Goal: Task Accomplishment & Management: Use online tool/utility

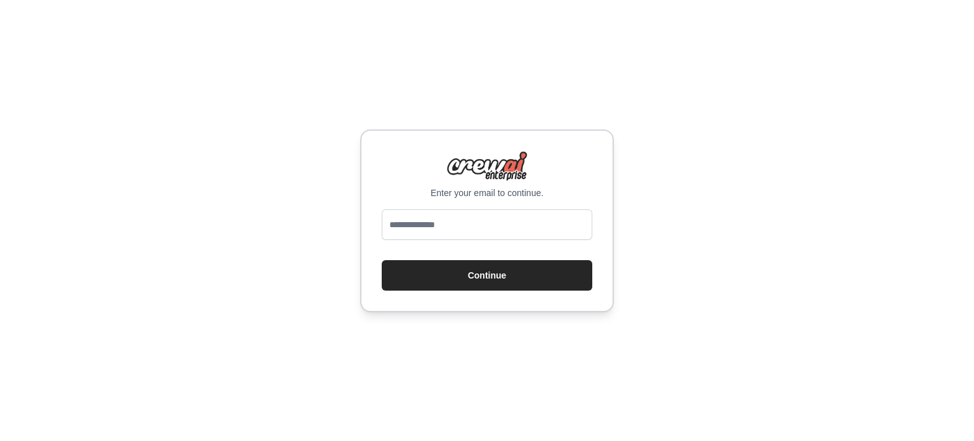
click at [575, 168] on div "Enter your email to continue." at bounding box center [487, 175] width 211 height 48
click at [551, 221] on input "email" at bounding box center [487, 224] width 211 height 30
type input "**********"
click at [515, 263] on button "Continue" at bounding box center [487, 275] width 211 height 30
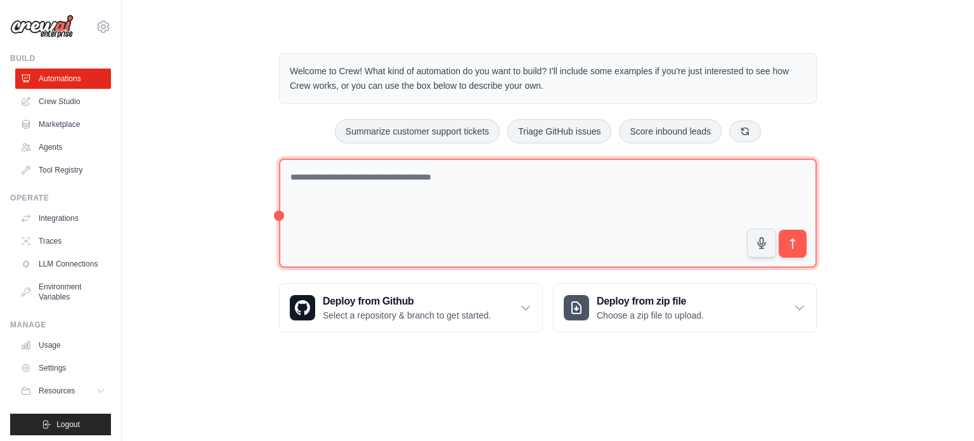
click at [452, 170] on textarea at bounding box center [548, 214] width 538 height 110
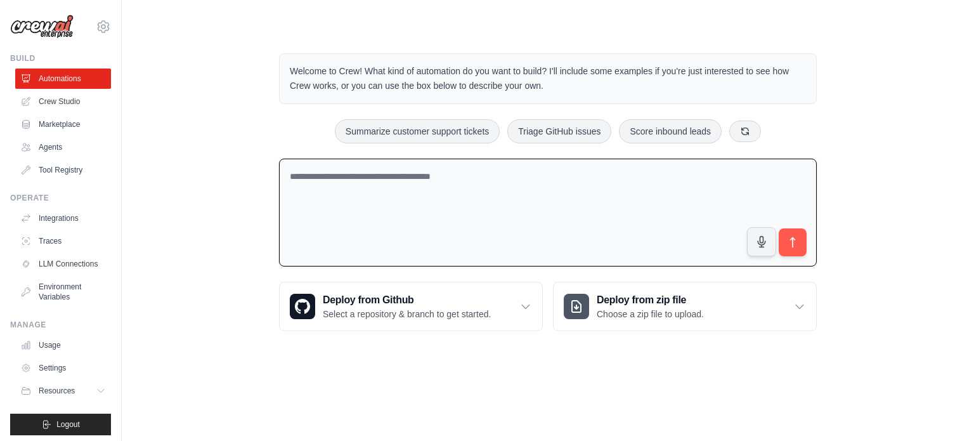
click at [537, 206] on textarea at bounding box center [548, 213] width 538 height 108
paste textarea "**********"
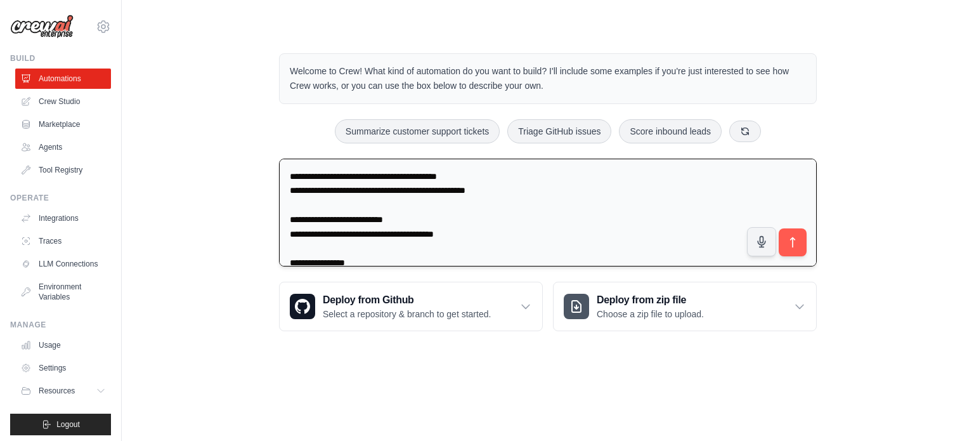
scroll to position [2139, 0]
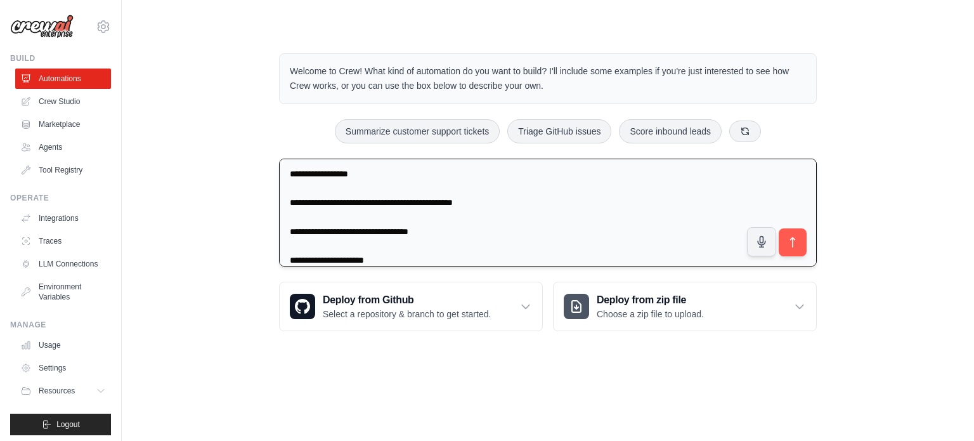
type textarea "**********"
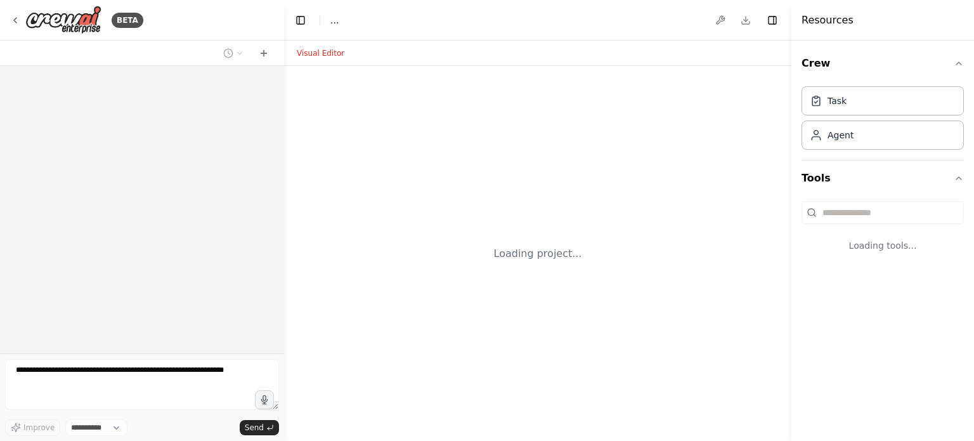
select select "****"
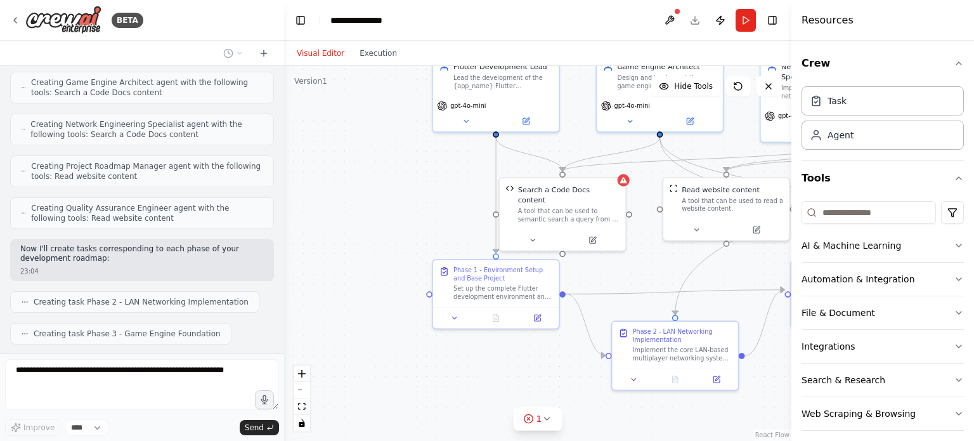
scroll to position [1924, 0]
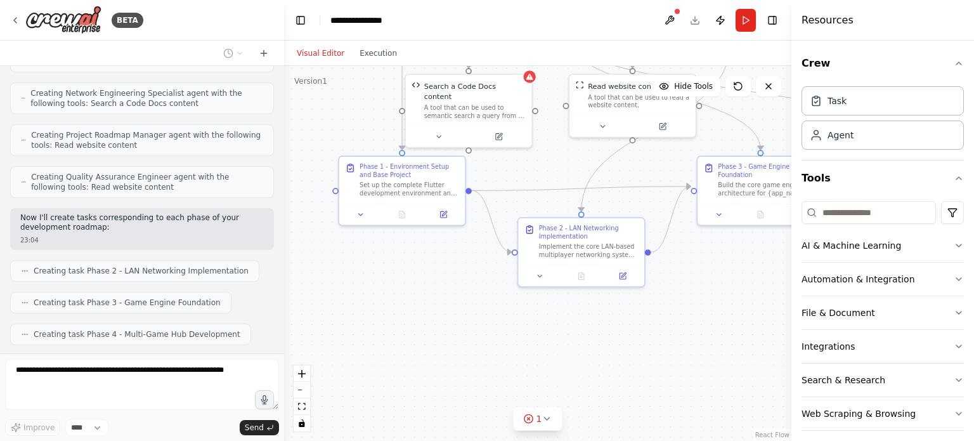
drag, startPoint x: 376, startPoint y: 324, endPoint x: 284, endPoint y: 101, distance: 241.3
click at [284, 101] on div ".deletable-edge-delete-btn { width: 20px; height: 20px; border: 0px solid #ffff…" at bounding box center [538, 253] width 508 height 375
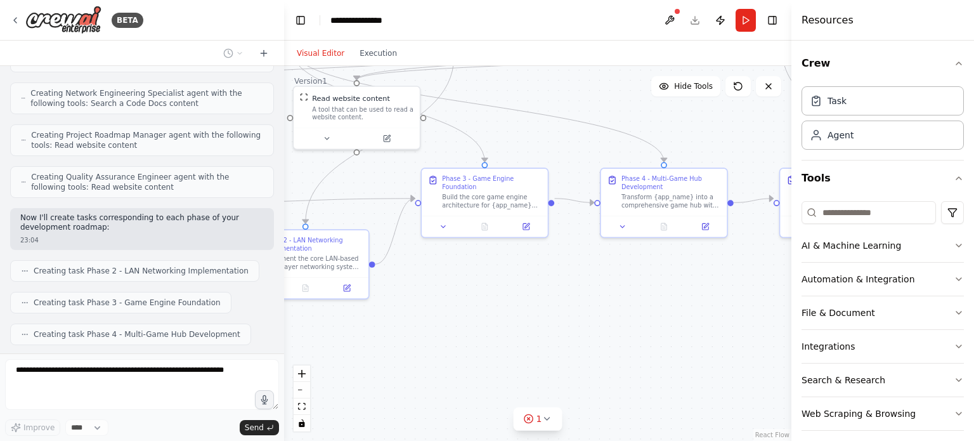
drag, startPoint x: 633, startPoint y: 313, endPoint x: 372, endPoint y: 346, distance: 262.2
click at [372, 346] on div ".deletable-edge-delete-btn { width: 20px; height: 20px; border: 0px solid #ffff…" at bounding box center [538, 253] width 508 height 375
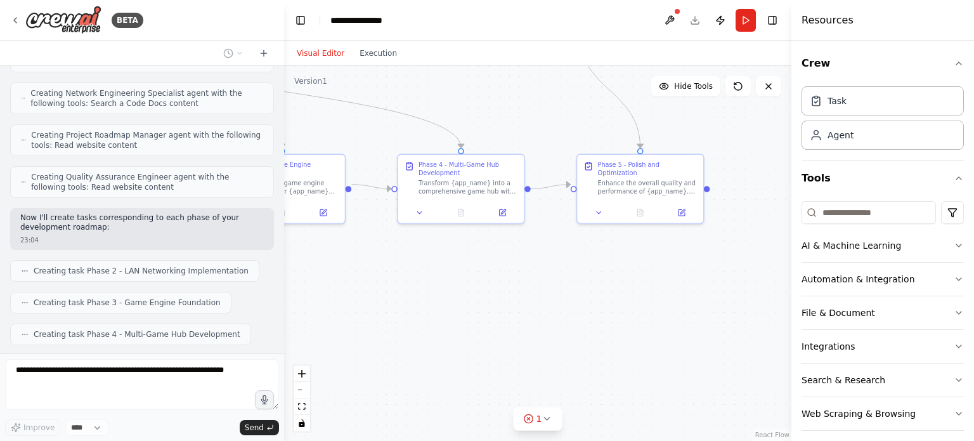
scroll to position [1955, 0]
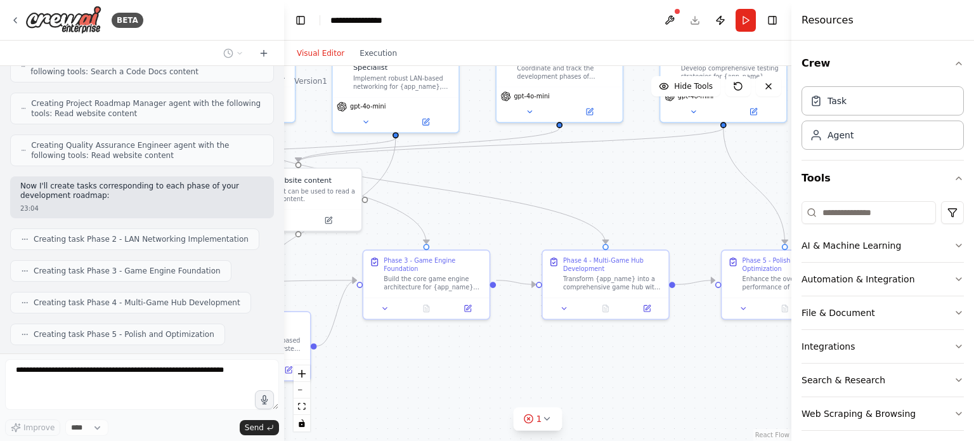
drag, startPoint x: 554, startPoint y: 322, endPoint x: 500, endPoint y: 407, distance: 101.2
click at [500, 407] on div ".deletable-edge-delete-btn { width: 20px; height: 20px; border: 0px solid #ffff…" at bounding box center [538, 253] width 508 height 375
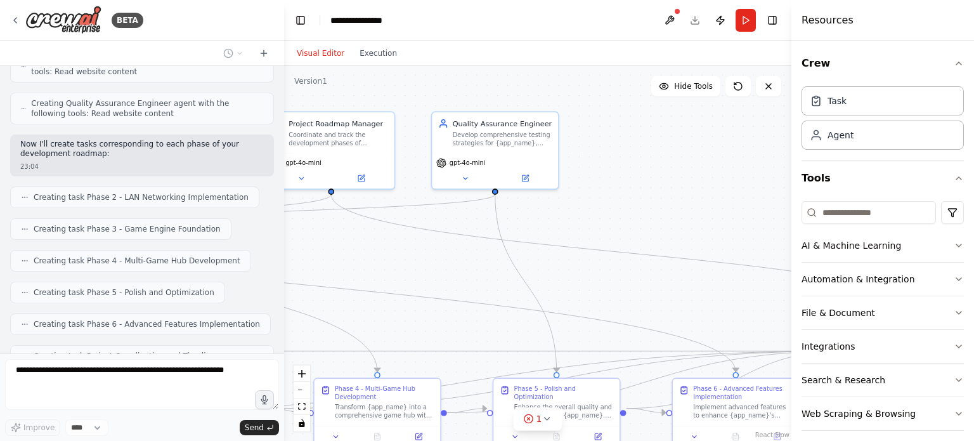
scroll to position [1987, 0]
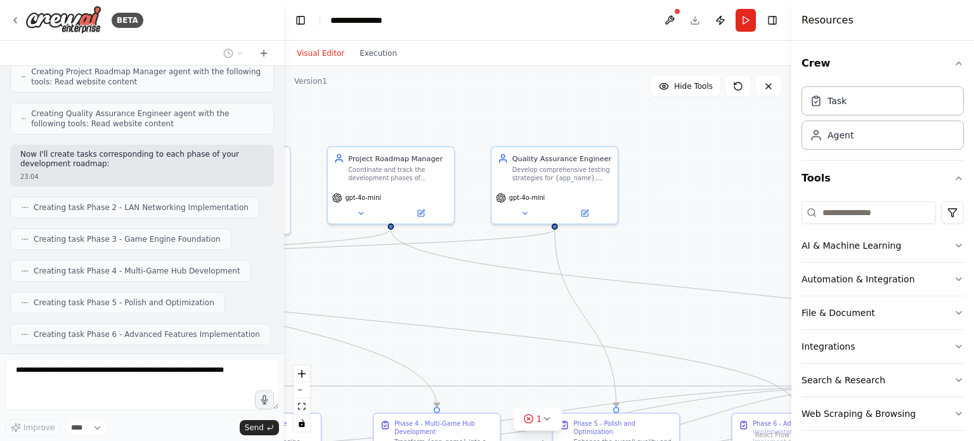
drag, startPoint x: 688, startPoint y: 233, endPoint x: 516, endPoint y: 331, distance: 197.2
click at [516, 331] on div ".deletable-edge-delete-btn { width: 20px; height: 20px; border: 0px solid #ffff…" at bounding box center [538, 253] width 508 height 375
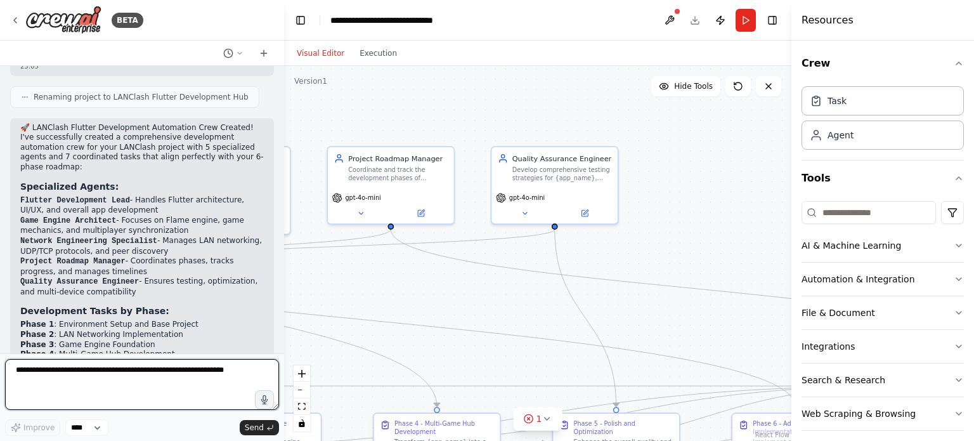
scroll to position [2597, 0]
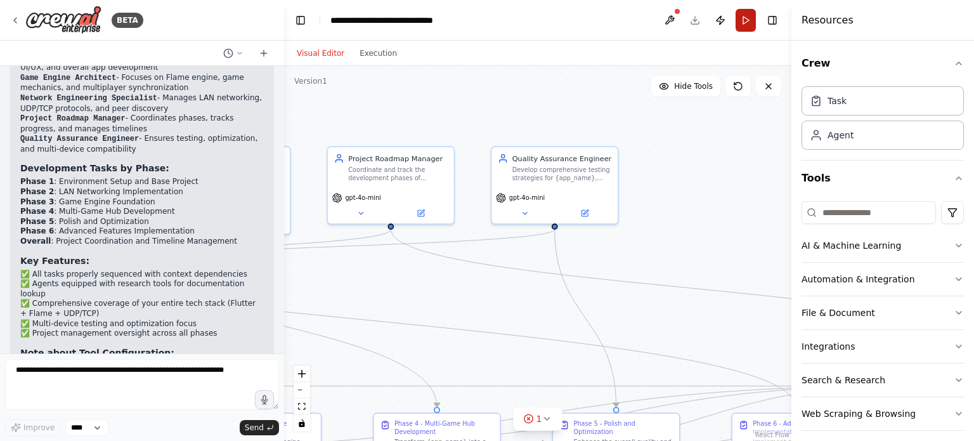
click at [754, 19] on button "Run" at bounding box center [746, 20] width 20 height 23
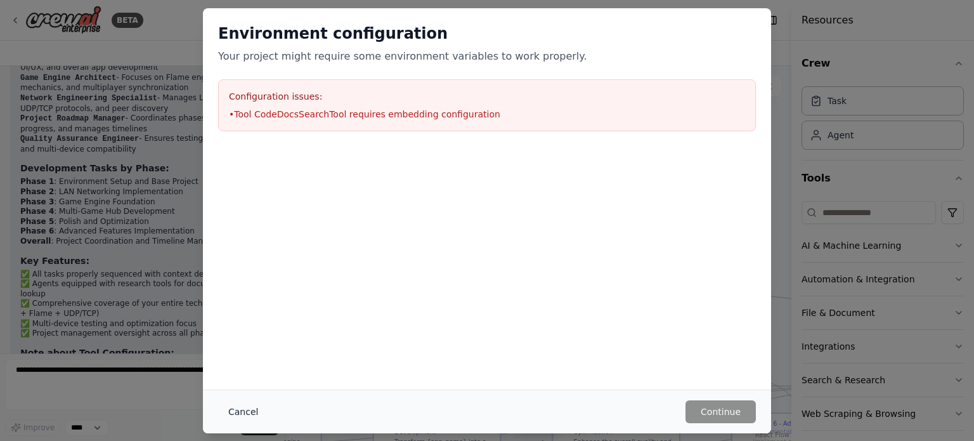
click at [244, 409] on button "Cancel" at bounding box center [243, 411] width 50 height 23
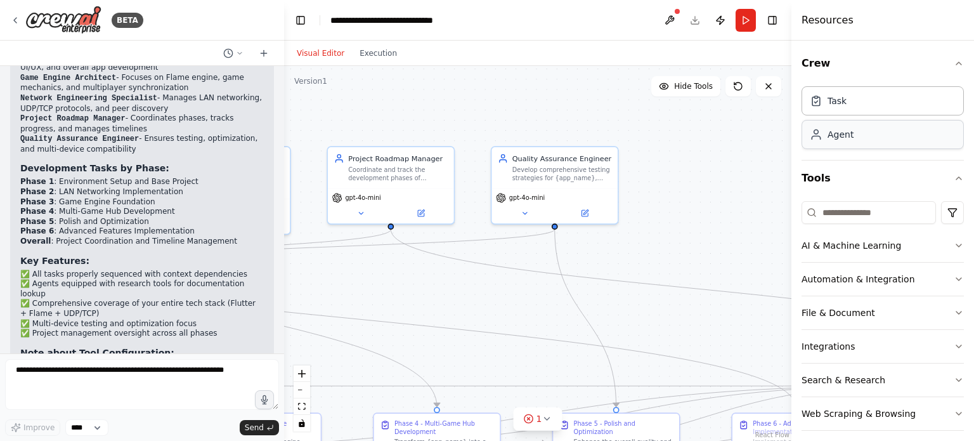
click at [832, 140] on div "Agent" at bounding box center [883, 134] width 162 height 29
click at [840, 143] on div "Agent" at bounding box center [883, 134] width 162 height 29
click at [667, 21] on button at bounding box center [670, 20] width 20 height 23
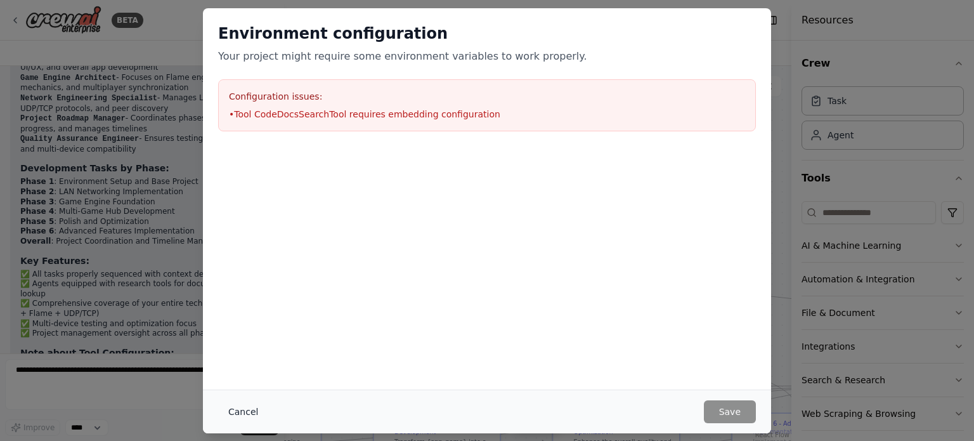
click at [246, 405] on button "Cancel" at bounding box center [243, 411] width 50 height 23
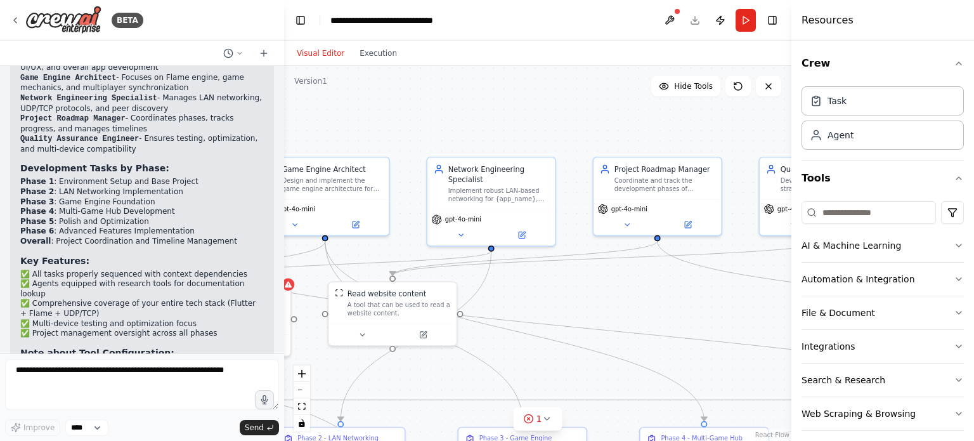
drag, startPoint x: 520, startPoint y: 117, endPoint x: 789, endPoint y: 126, distance: 269.2
click at [789, 126] on div "BETA LANClash Development Roadmap – Flutter Version (LAN-based multiplayer game…" at bounding box center [487, 220] width 974 height 441
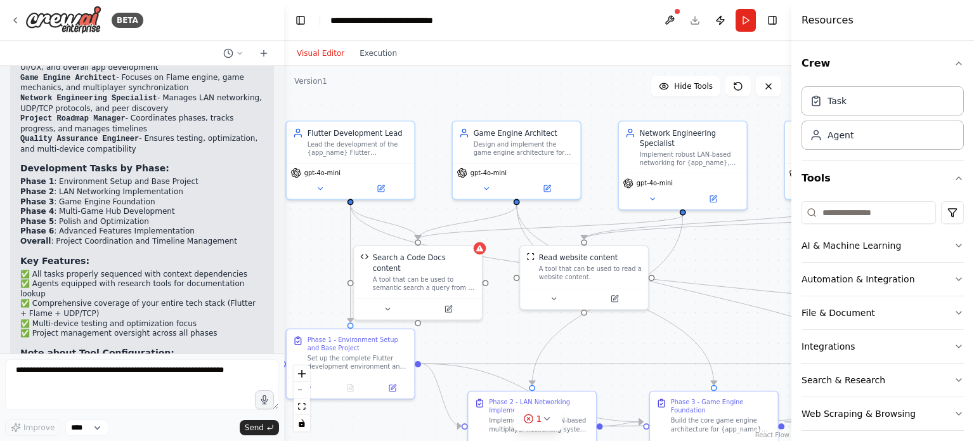
drag, startPoint x: 615, startPoint y: 118, endPoint x: 807, endPoint y: 84, distance: 194.6
click at [807, 84] on div "BETA LANClash Development Roadmap – Flutter Version (LAN-based multiplayer game…" at bounding box center [487, 220] width 974 height 441
click at [482, 255] on div "Search a Code Docs content A tool that can be used to semantic search a query f…" at bounding box center [418, 271] width 128 height 52
click at [419, 243] on div at bounding box center [418, 241] width 6 height 6
click at [391, 303] on icon at bounding box center [388, 307] width 8 height 8
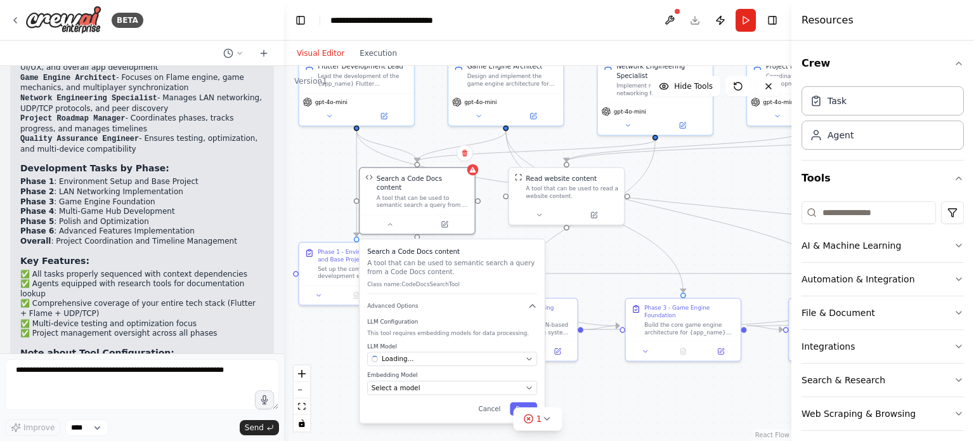
drag, startPoint x: 340, startPoint y: 280, endPoint x: 337, endPoint y: 191, distance: 89.5
click at [337, 191] on div ".deletable-edge-delete-btn { width: 20px; height: 20px; border: 0px solid #ffff…" at bounding box center [538, 253] width 508 height 375
click at [426, 355] on div "Select a model" at bounding box center [446, 360] width 150 height 10
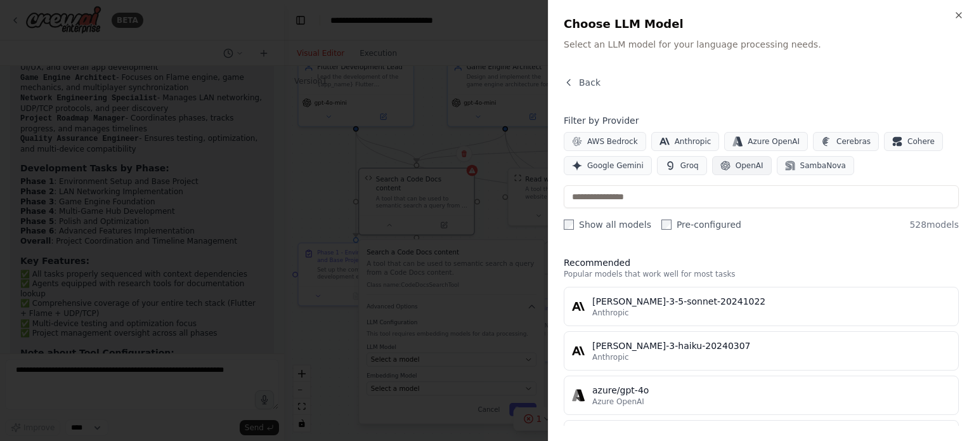
click at [721, 164] on icon "button" at bounding box center [726, 166] width 10 height 10
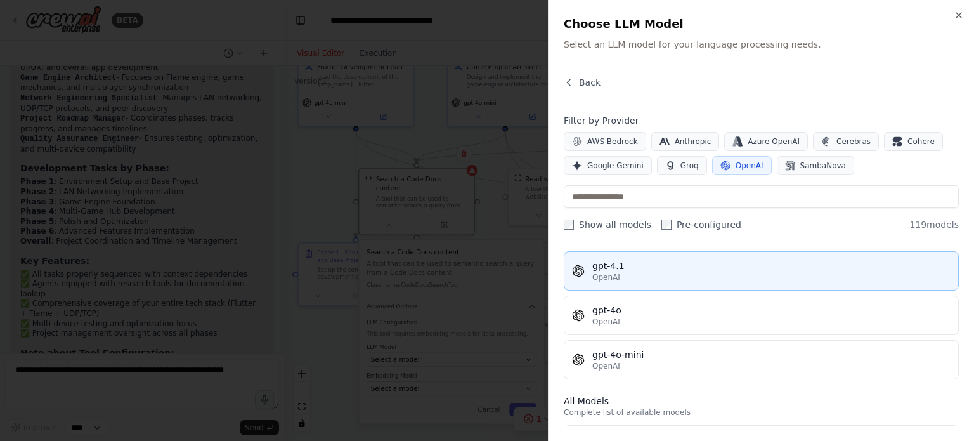
scroll to position [0, 0]
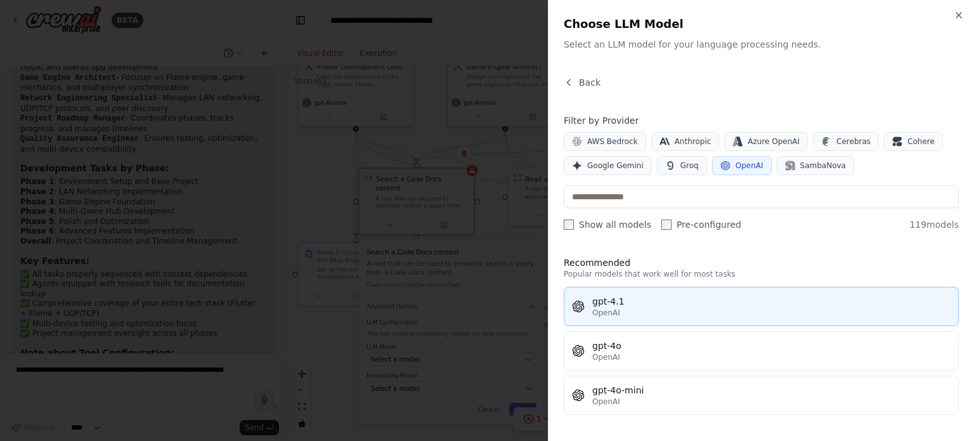
click at [647, 309] on div "OpenAI" at bounding box center [772, 313] width 358 height 10
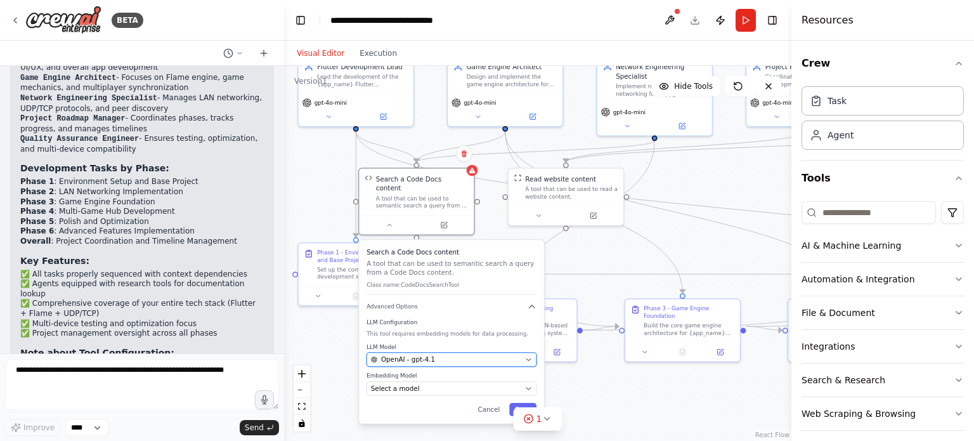
click at [433, 355] on div "OpenAI - gpt-4.1" at bounding box center [446, 360] width 150 height 10
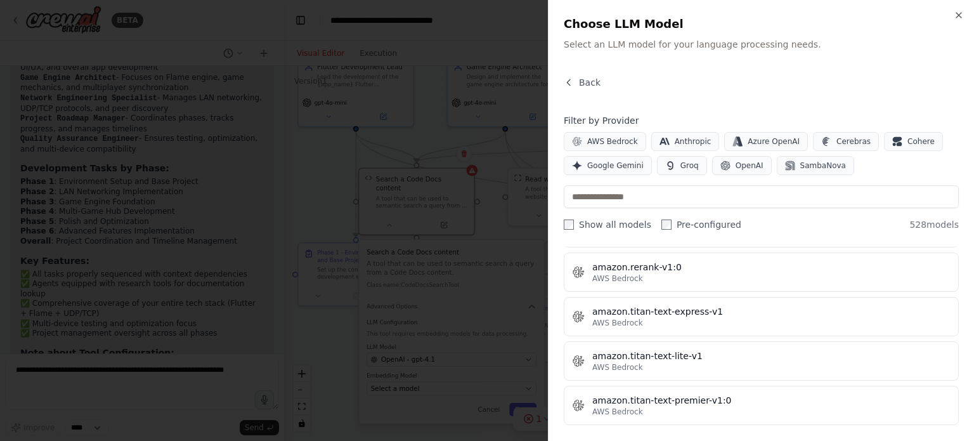
scroll to position [827, 0]
click at [251, 177] on div at bounding box center [487, 220] width 974 height 441
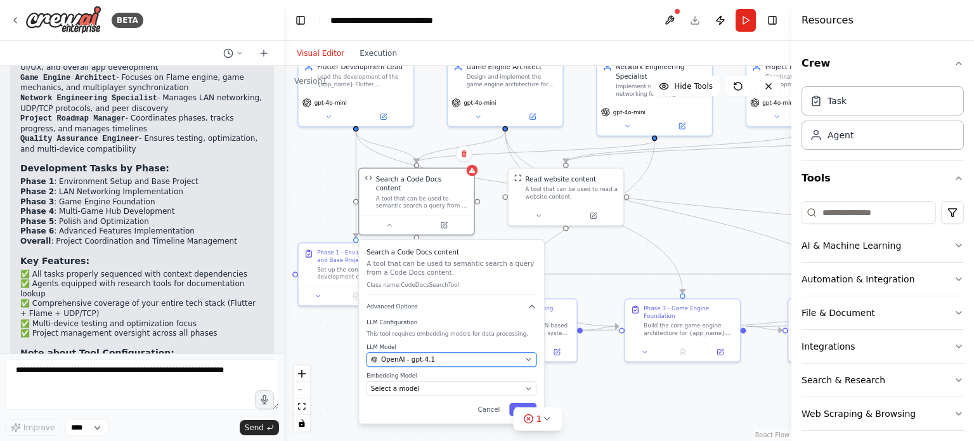
click at [480, 355] on div "OpenAI - gpt-4.1" at bounding box center [446, 360] width 150 height 10
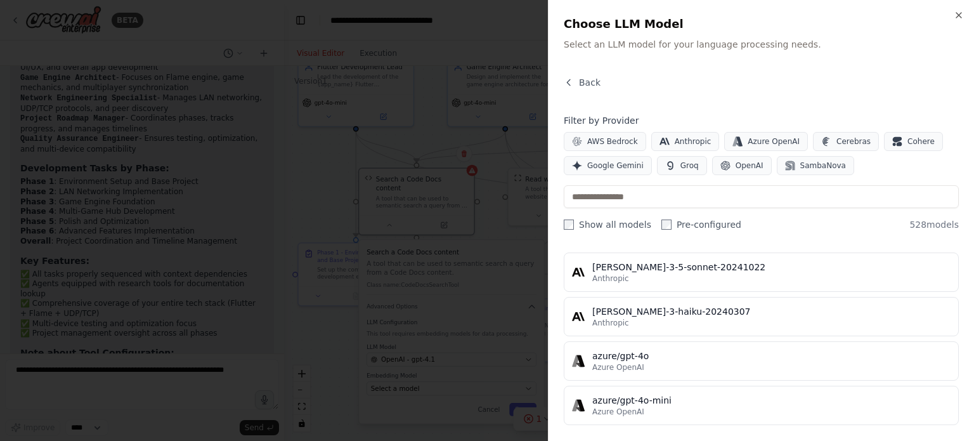
scroll to position [0, 0]
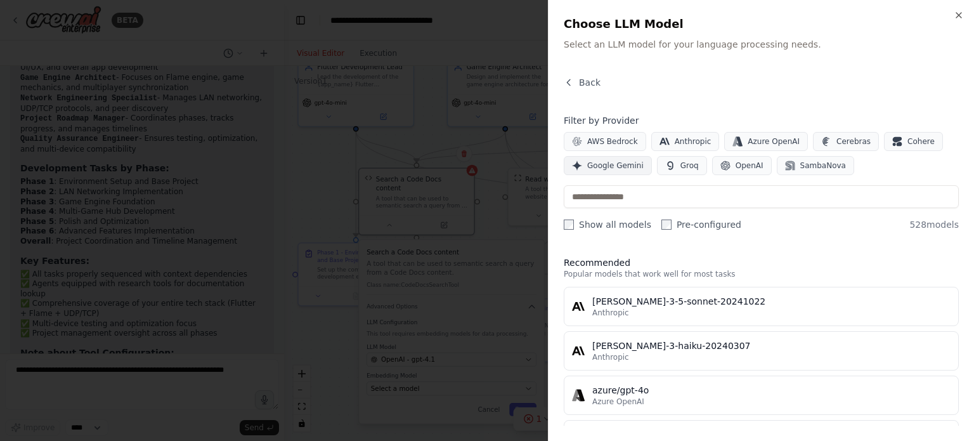
click at [638, 164] on button "Google Gemini" at bounding box center [608, 165] width 88 height 19
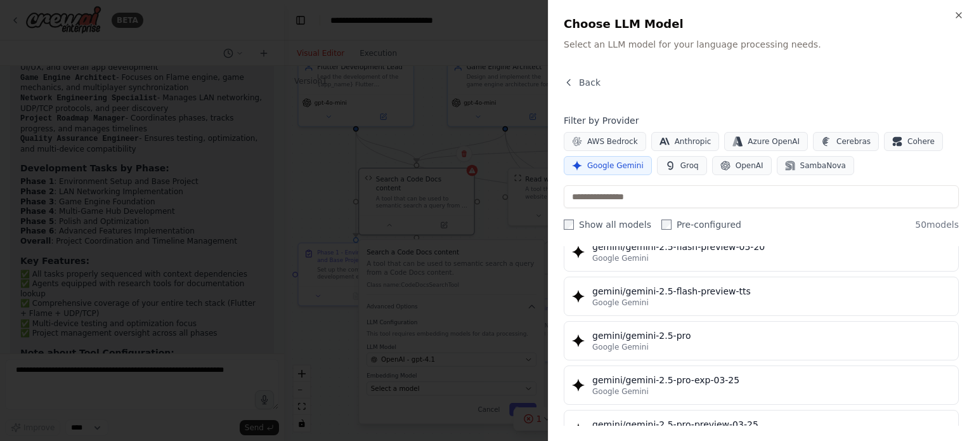
scroll to position [1297, 0]
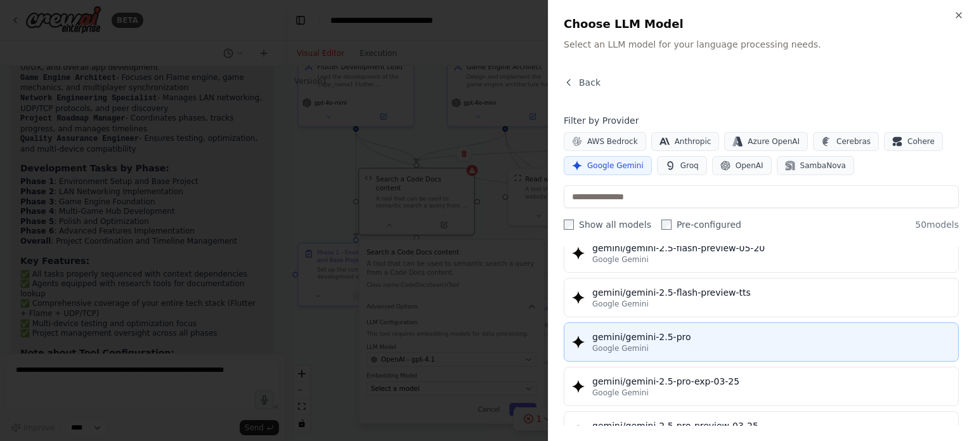
click at [676, 331] on div "gemini/gemini-2.5-pro" at bounding box center [772, 337] width 358 height 13
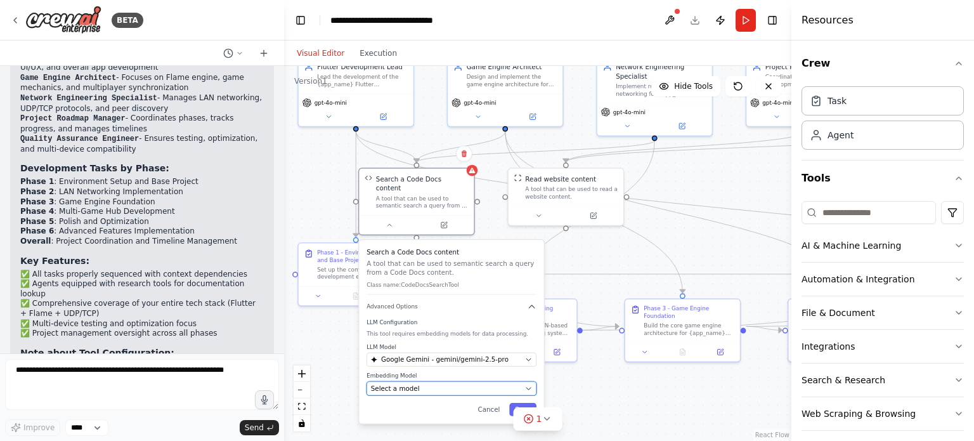
click at [461, 384] on div "Select a model" at bounding box center [446, 389] width 150 height 10
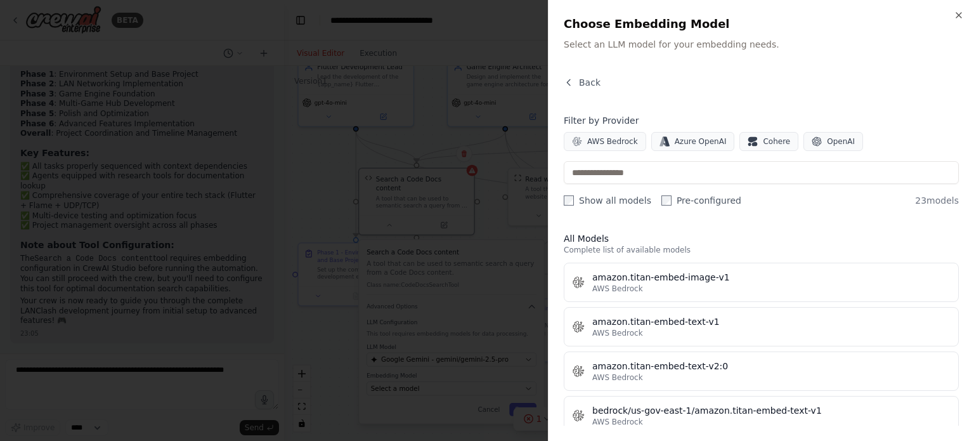
scroll to position [2053, 0]
click at [837, 138] on span "OpenAI" at bounding box center [841, 141] width 28 height 10
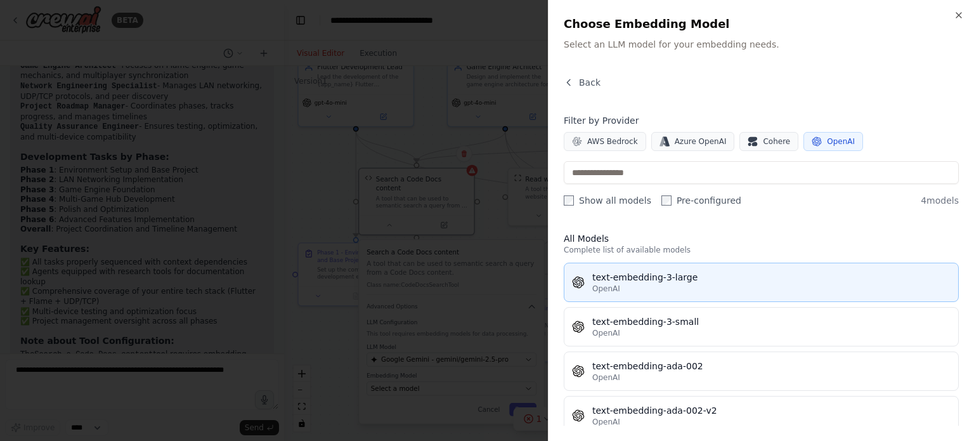
click at [676, 278] on div "text-embedding-3-large" at bounding box center [772, 277] width 358 height 13
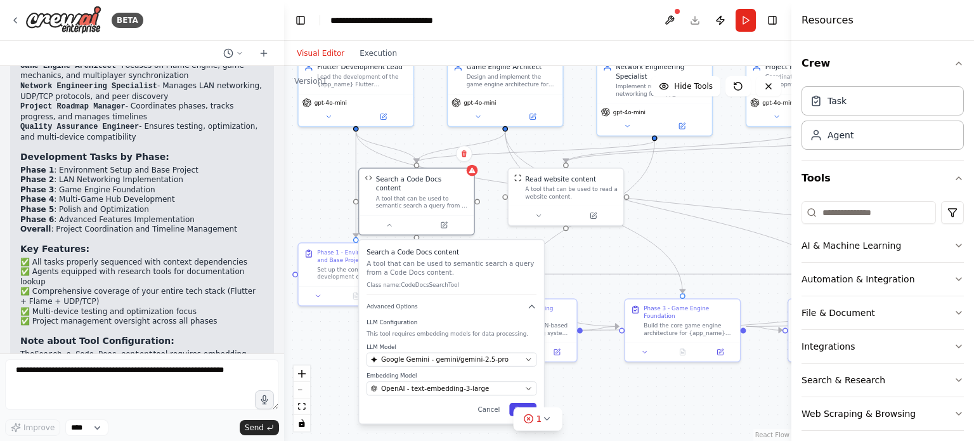
click at [522, 403] on button "Save" at bounding box center [522, 409] width 27 height 13
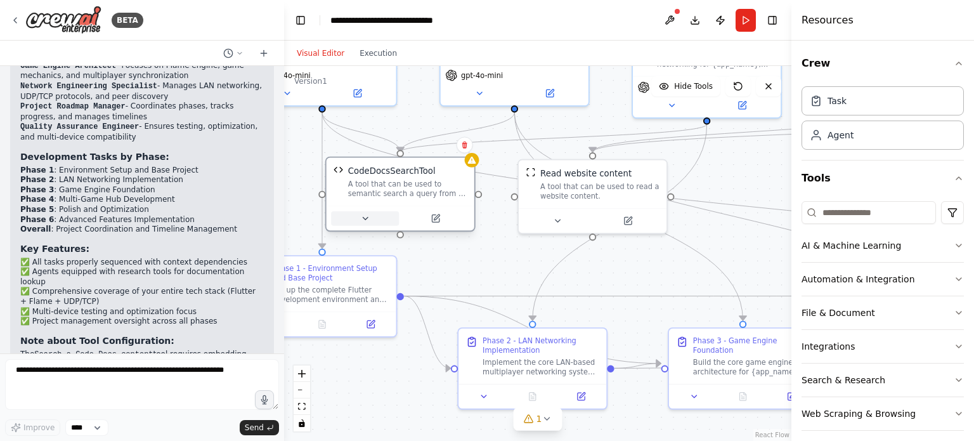
click at [380, 218] on button at bounding box center [365, 218] width 68 height 15
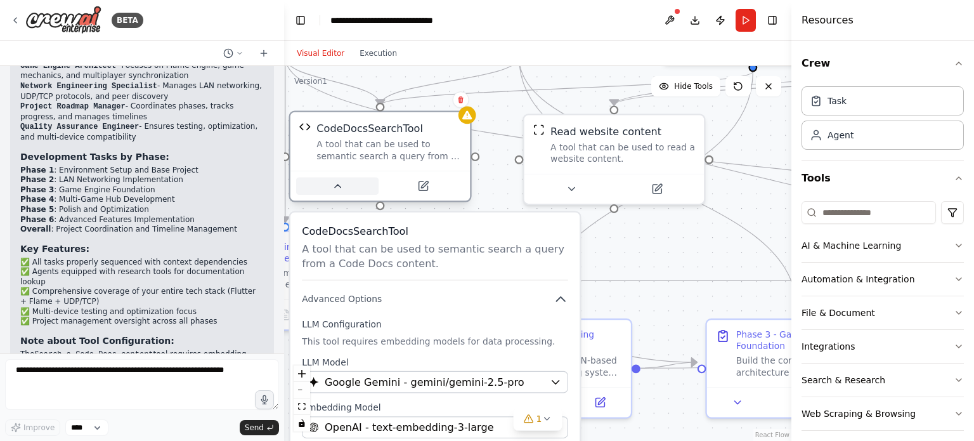
click at [337, 193] on button at bounding box center [337, 186] width 82 height 18
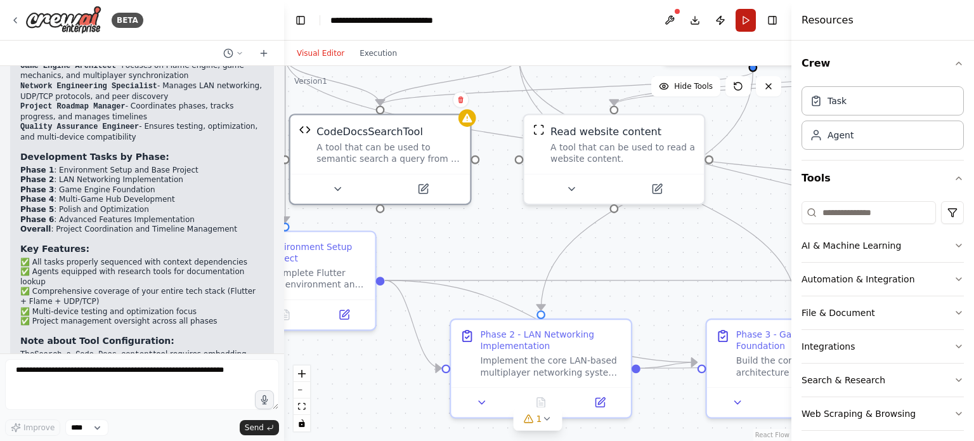
click at [746, 25] on button "Run" at bounding box center [746, 20] width 20 height 23
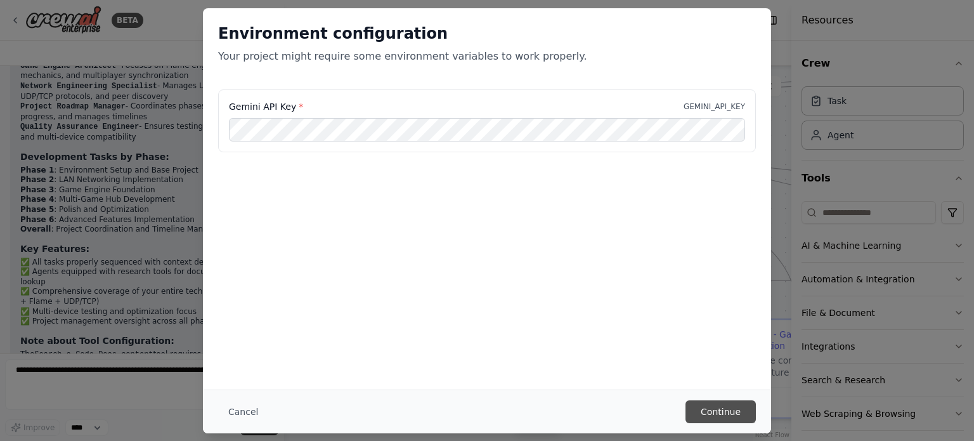
click at [712, 400] on button "Continue" at bounding box center [721, 411] width 70 height 23
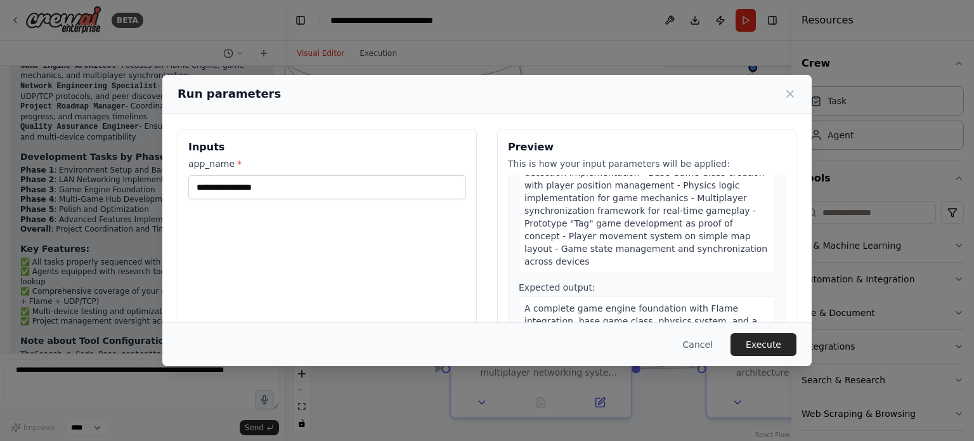
scroll to position [790, 0]
click at [379, 185] on input "app_name *" at bounding box center [327, 187] width 278 height 24
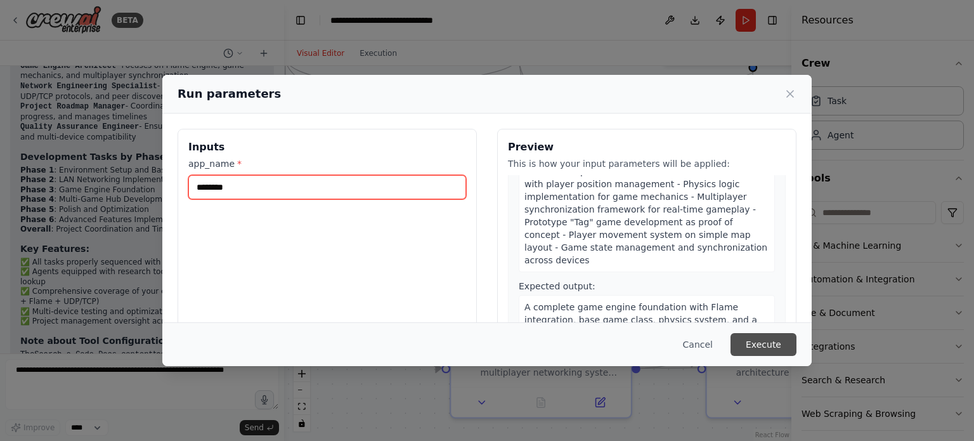
type input "********"
click at [777, 338] on button "Execute" at bounding box center [764, 344] width 66 height 23
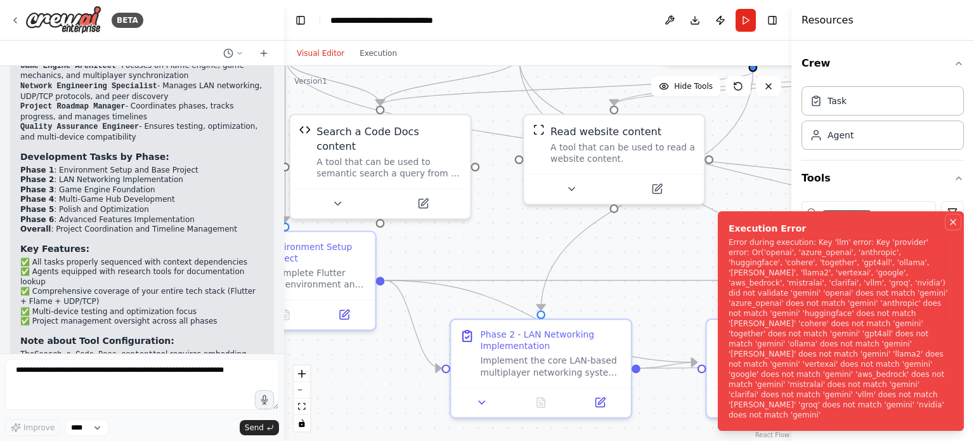
click at [952, 227] on icon "Notifications (F8)" at bounding box center [953, 222] width 10 height 10
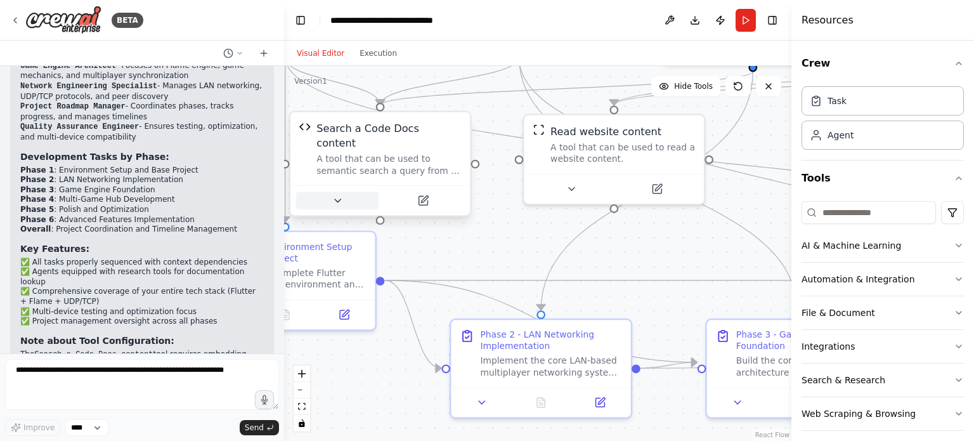
click at [345, 192] on button at bounding box center [337, 201] width 82 height 18
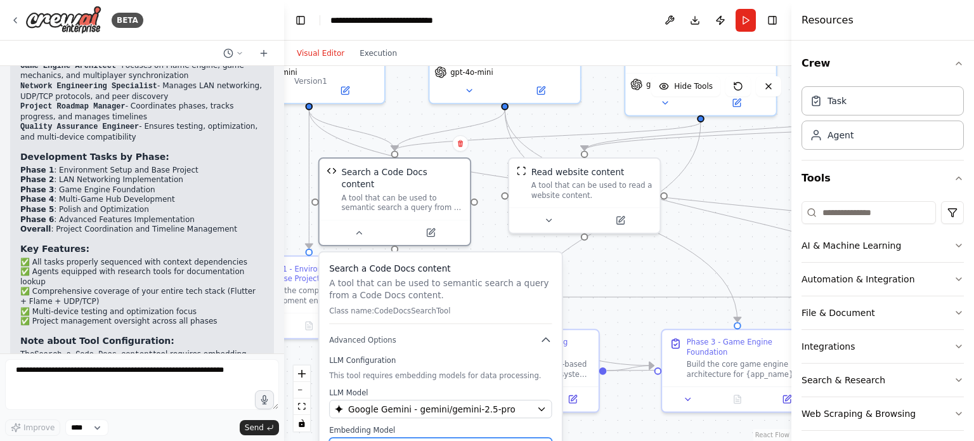
click at [436, 440] on span "OpenAI - text-embedding-3-large" at bounding box center [418, 447] width 141 height 12
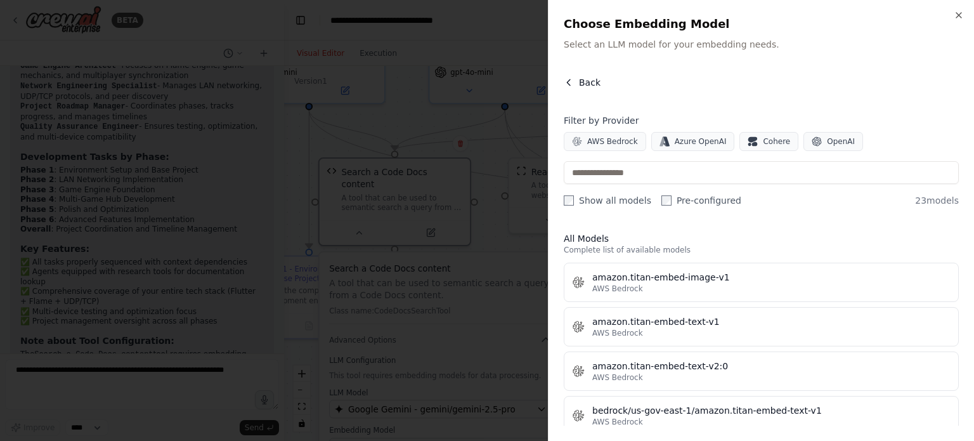
click at [575, 85] on button "Back" at bounding box center [582, 82] width 37 height 13
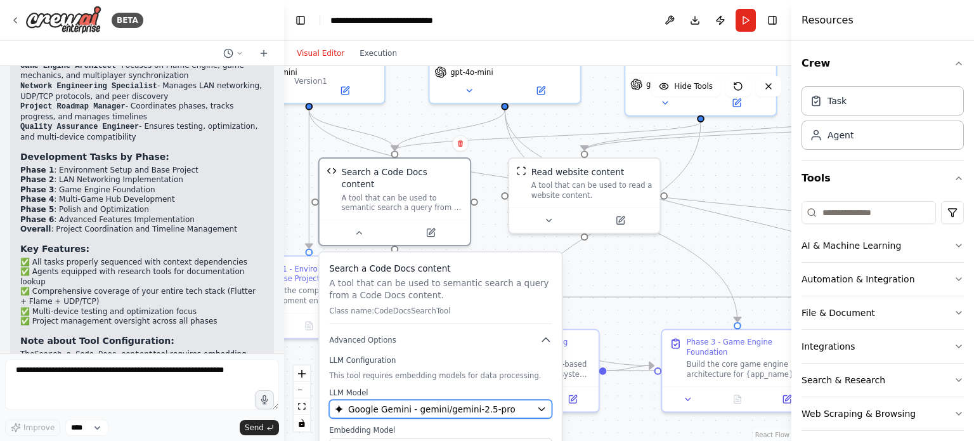
click at [412, 403] on span "Google Gemini - gemini/gemini-2.5-pro" at bounding box center [431, 409] width 167 height 12
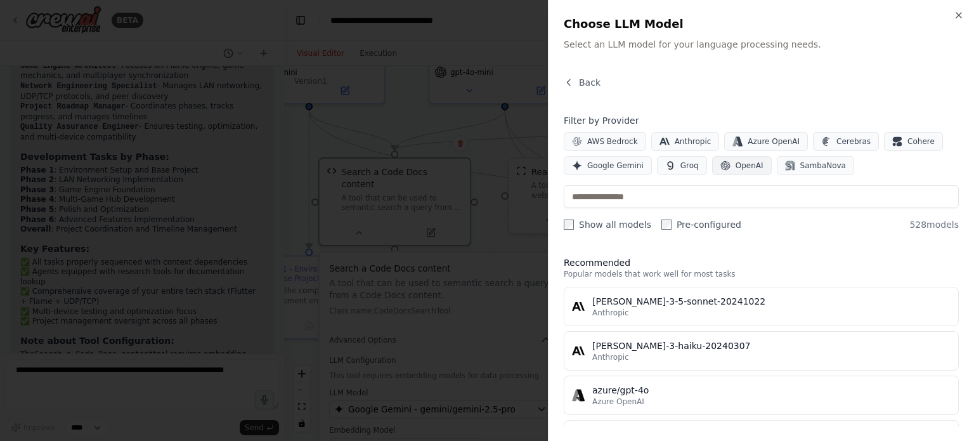
click at [736, 169] on span "OpenAI" at bounding box center [750, 166] width 28 height 10
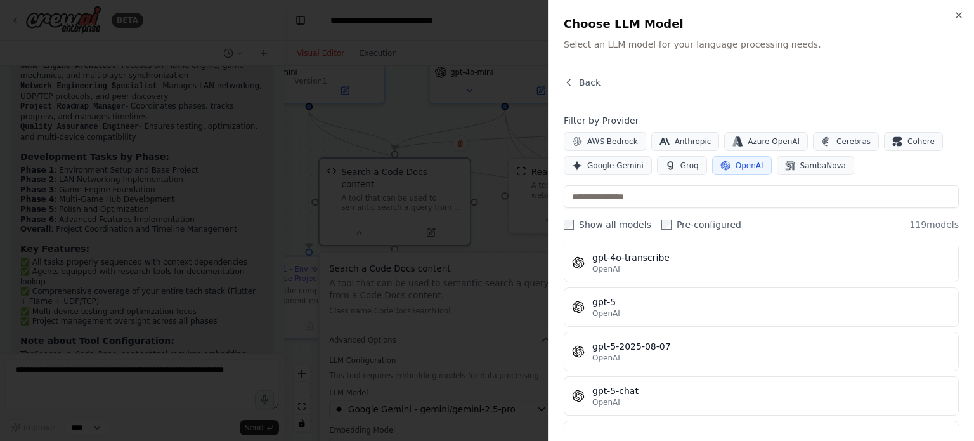
scroll to position [2968, 0]
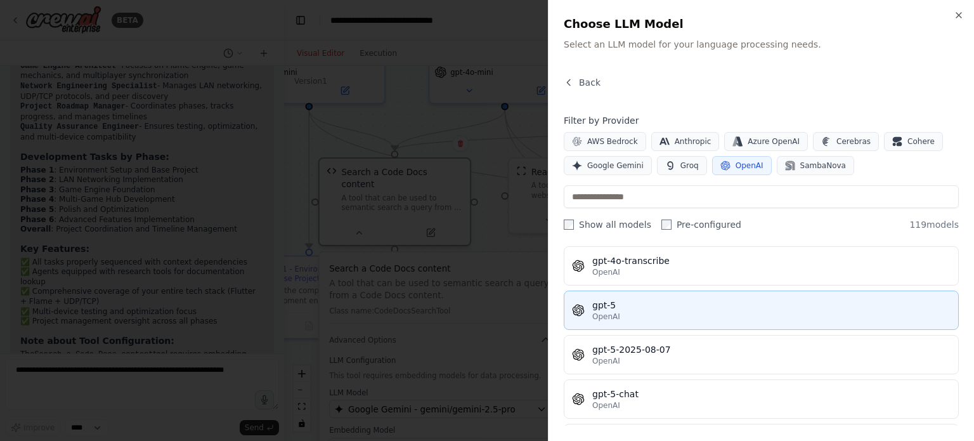
click at [746, 291] on button "gpt-5 OpenAI" at bounding box center [761, 310] width 395 height 39
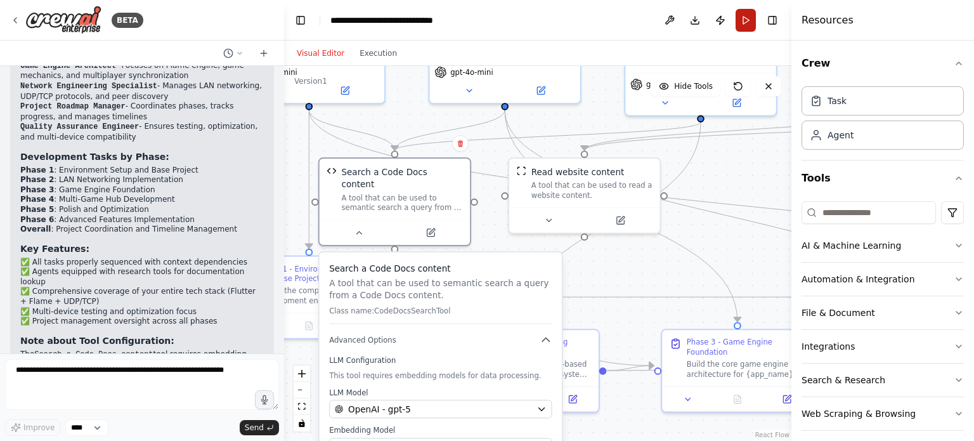
click at [744, 21] on button "Run" at bounding box center [746, 20] width 20 height 23
click at [609, 29] on header "**********" at bounding box center [538, 20] width 508 height 41
click at [813, 240] on button "AI & Machine Learning" at bounding box center [883, 245] width 162 height 33
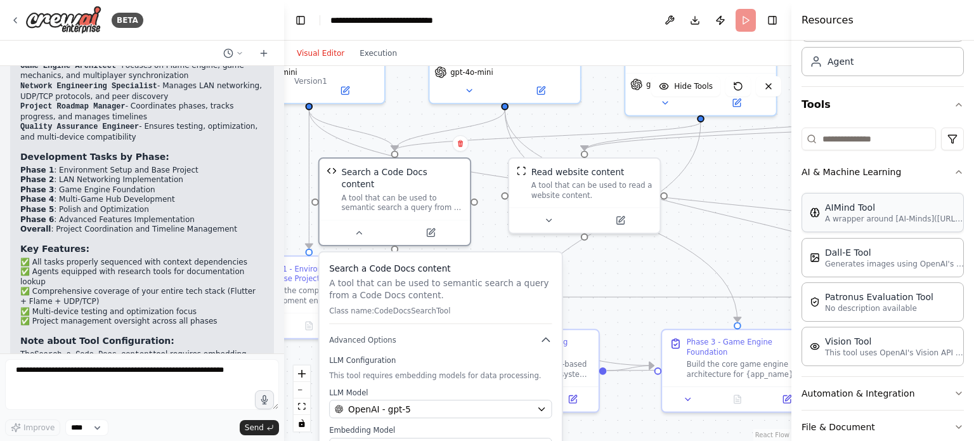
scroll to position [75, 0]
click at [931, 164] on button "AI & Machine Learning" at bounding box center [883, 170] width 162 height 33
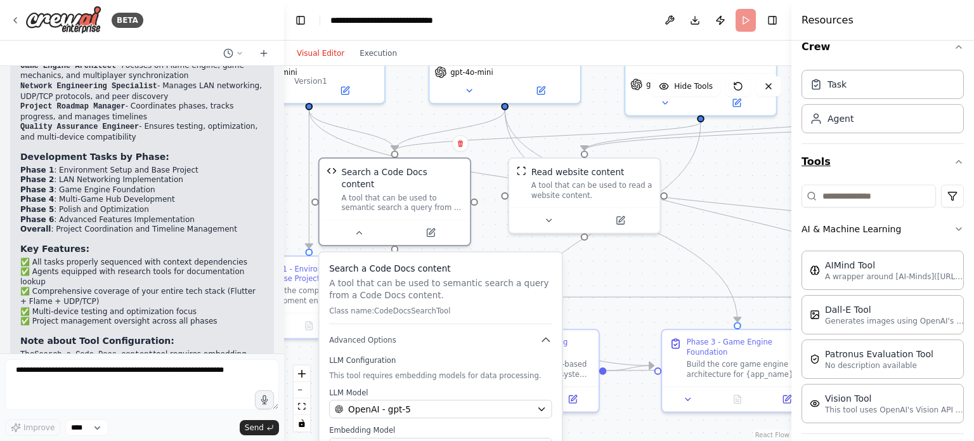
scroll to position [8, 0]
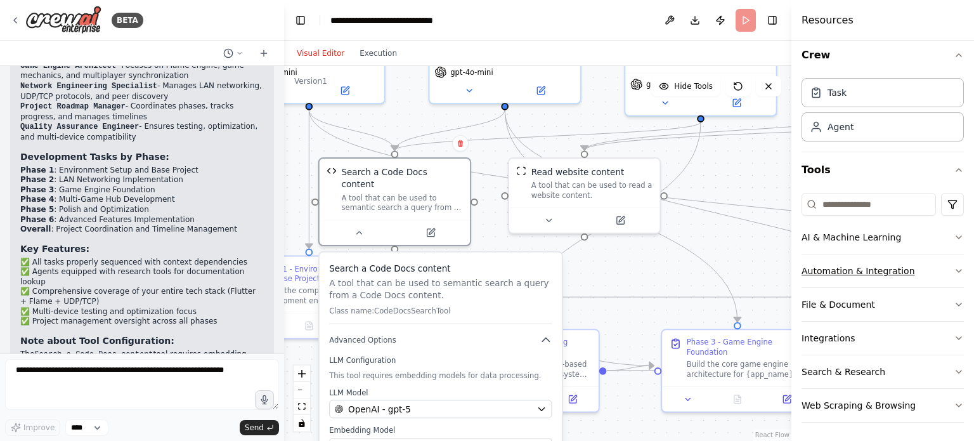
click at [937, 272] on button "Automation & Integration" at bounding box center [883, 270] width 162 height 33
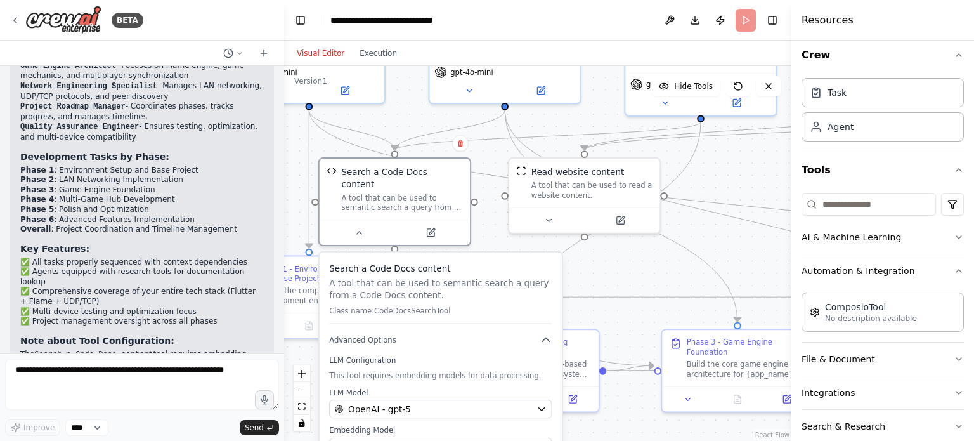
click at [937, 272] on button "Automation & Integration" at bounding box center [883, 270] width 162 height 33
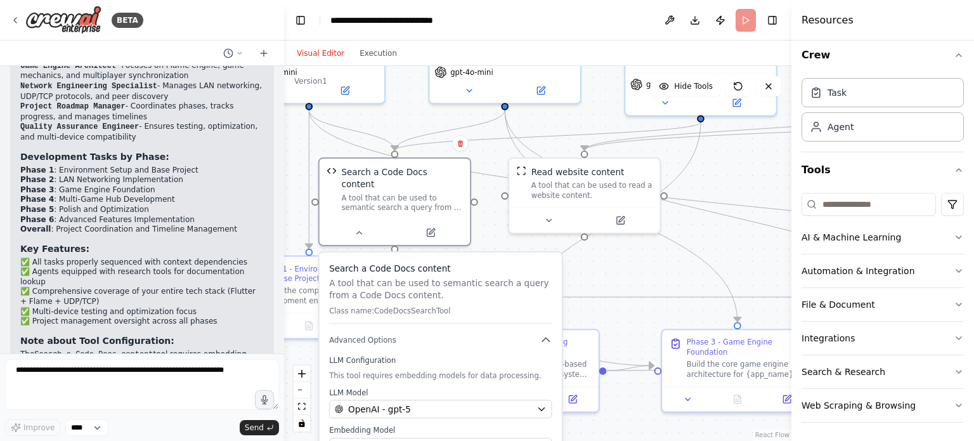
click at [752, 14] on header "**********" at bounding box center [538, 20] width 508 height 41
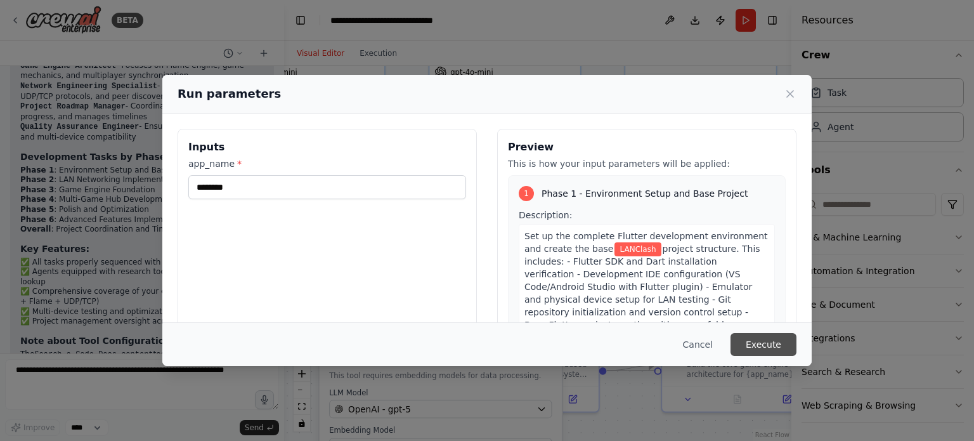
click at [753, 350] on button "Execute" at bounding box center [764, 344] width 66 height 23
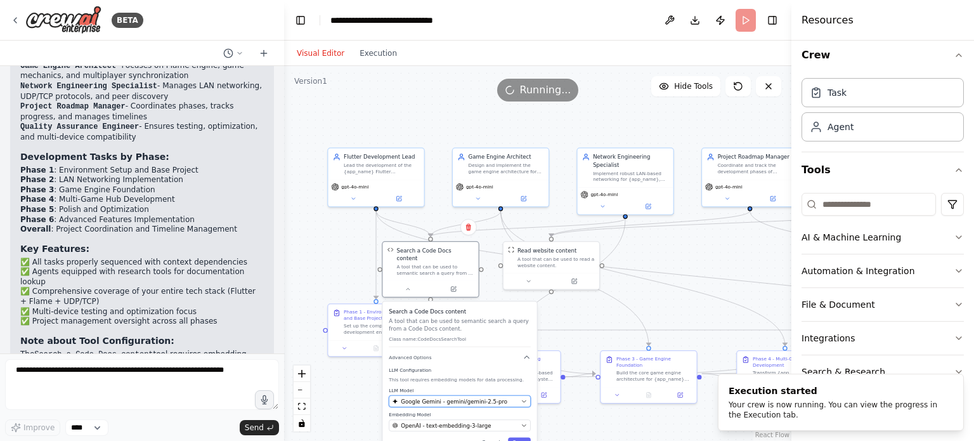
click at [494, 395] on button "Google Gemini - gemini/gemini-2.5-pro" at bounding box center [460, 400] width 142 height 11
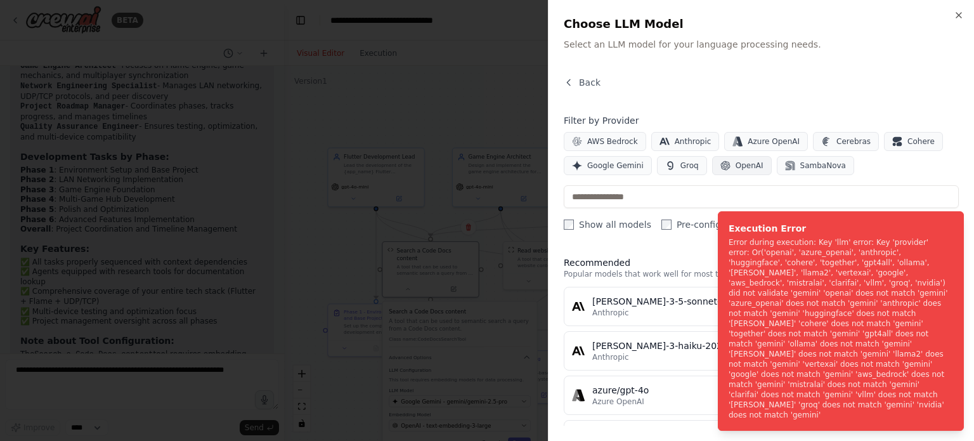
click at [721, 174] on button "OpenAI" at bounding box center [742, 165] width 60 height 19
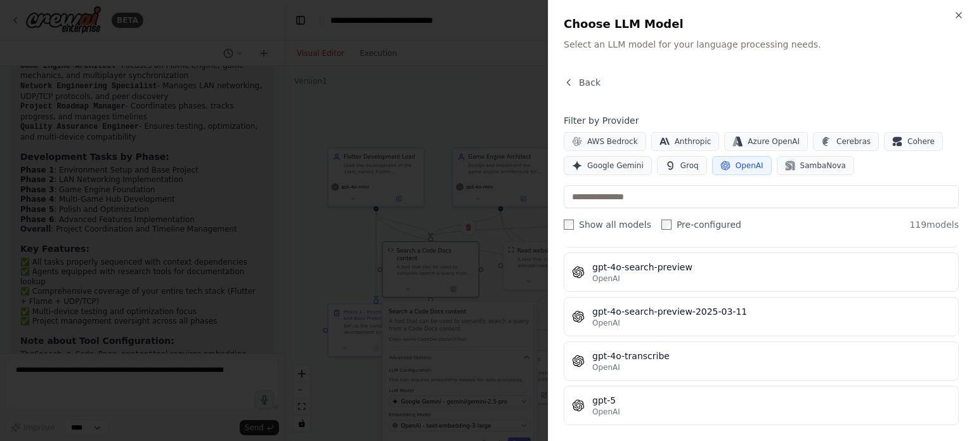
scroll to position [2874, 0]
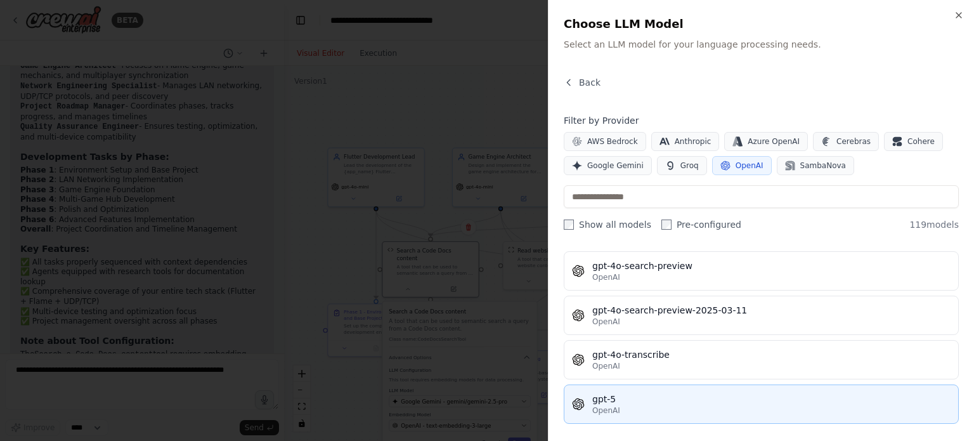
click at [731, 405] on div "OpenAI" at bounding box center [772, 410] width 358 height 10
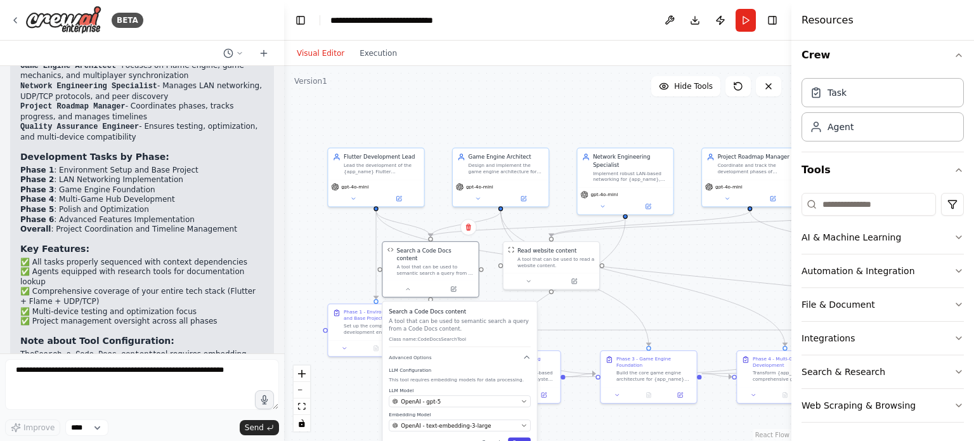
click at [518, 438] on button "Save" at bounding box center [519, 443] width 23 height 11
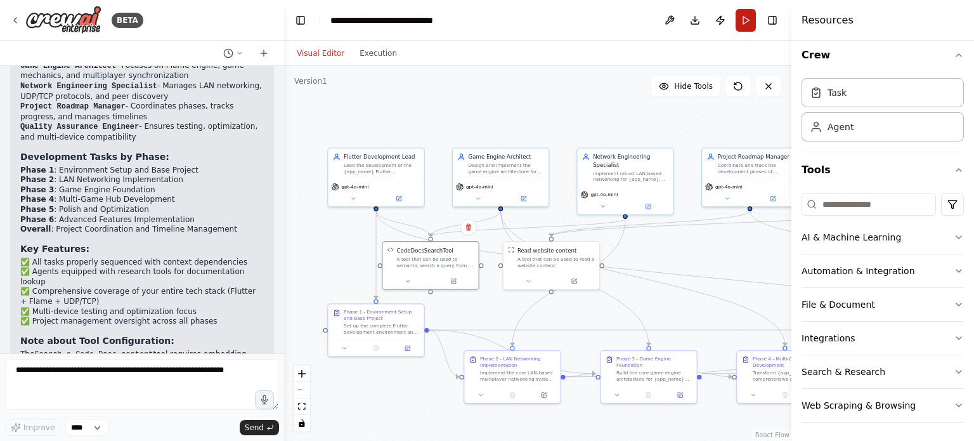
click at [751, 14] on button "Run" at bounding box center [746, 20] width 20 height 23
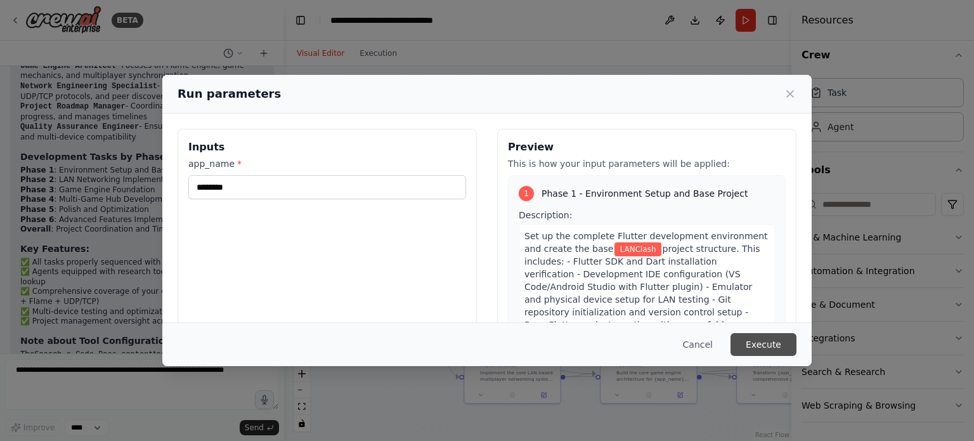
click at [763, 337] on button "Execute" at bounding box center [764, 344] width 66 height 23
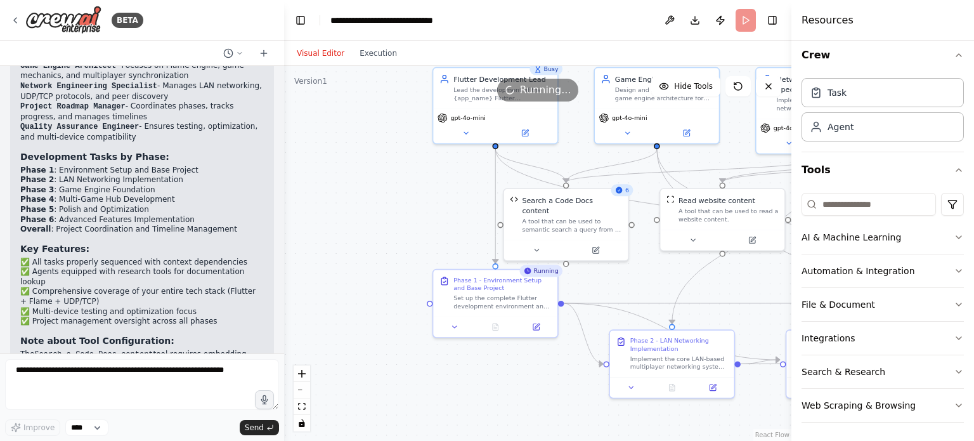
drag, startPoint x: 500, startPoint y: 306, endPoint x: 628, endPoint y: 279, distance: 131.2
click at [628, 279] on div ".deletable-edge-delete-btn { width: 20px; height: 20px; border: 0px solid #ffff…" at bounding box center [538, 253] width 508 height 375
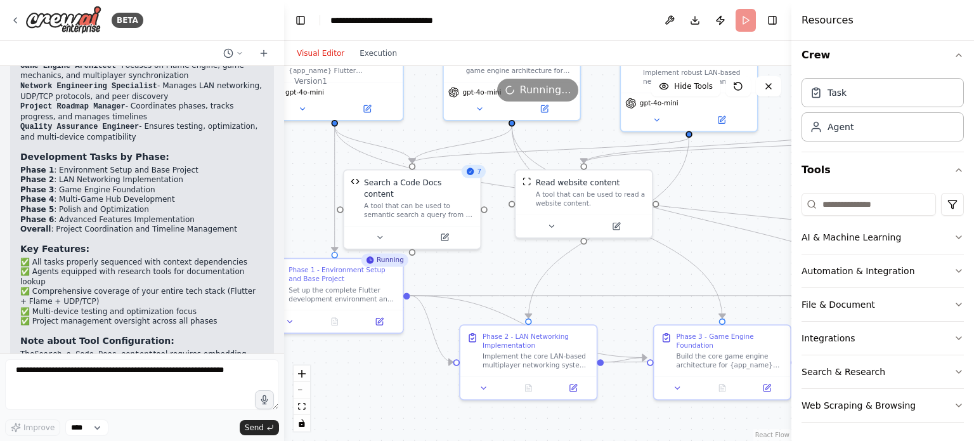
drag, startPoint x: 632, startPoint y: 278, endPoint x: 485, endPoint y: 266, distance: 147.7
click at [485, 266] on div ".deletable-edge-delete-btn { width: 20px; height: 20px; border: 0px solid #ffff…" at bounding box center [538, 253] width 508 height 375
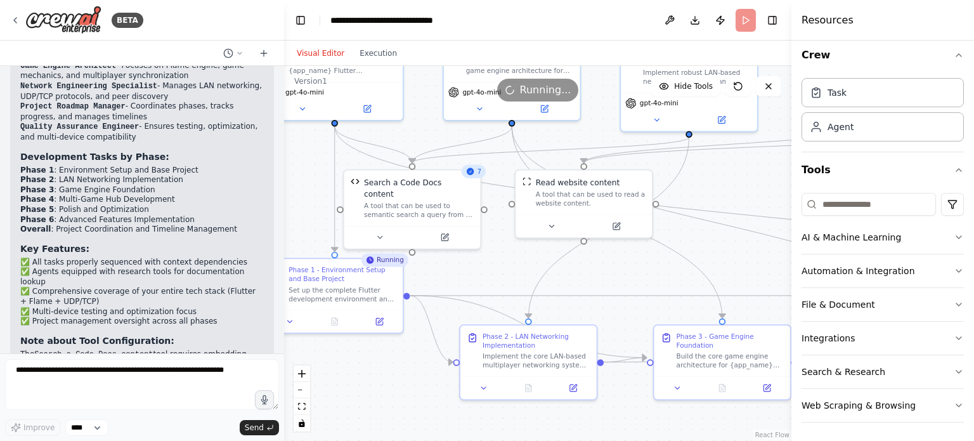
click at [485, 266] on div ".deletable-edge-delete-btn { width: 20px; height: 20px; border: 0px solid #ffff…" at bounding box center [538, 253] width 508 height 375
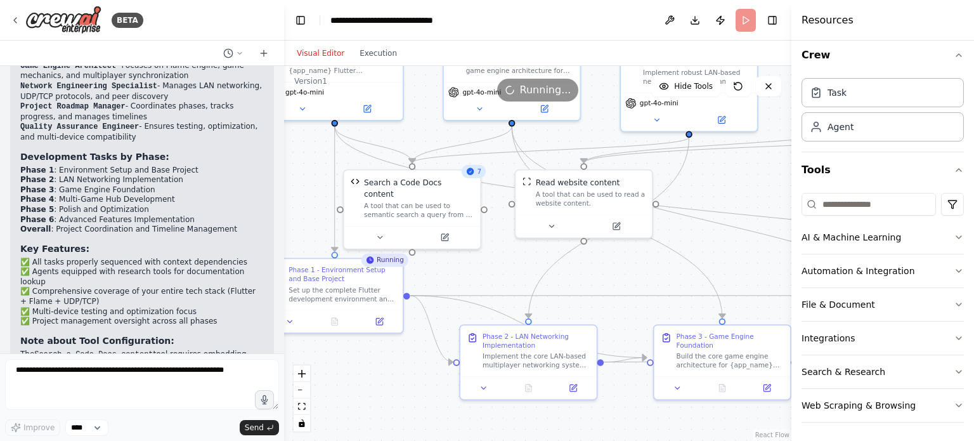
click at [485, 266] on div ".deletable-edge-delete-btn { width: 20px; height: 20px; border: 0px solid #ffff…" at bounding box center [538, 253] width 508 height 375
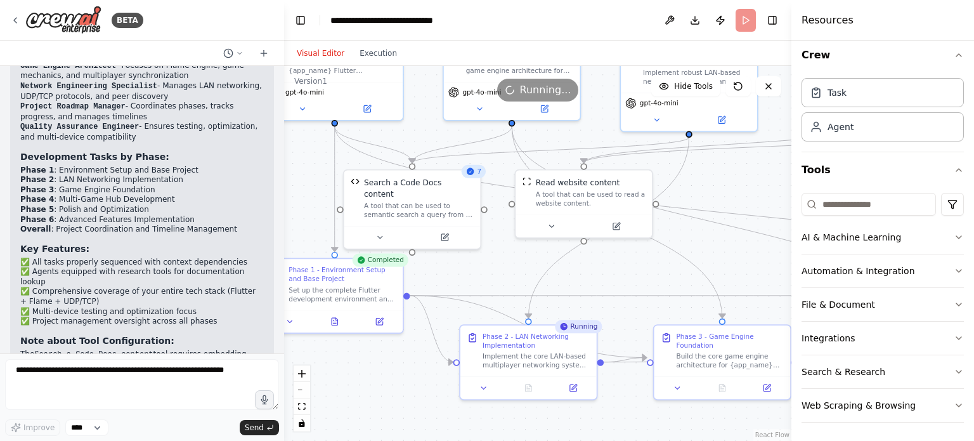
click at [485, 266] on div ".deletable-edge-delete-btn { width: 20px; height: 20px; border: 0px solid #ffff…" at bounding box center [538, 253] width 508 height 375
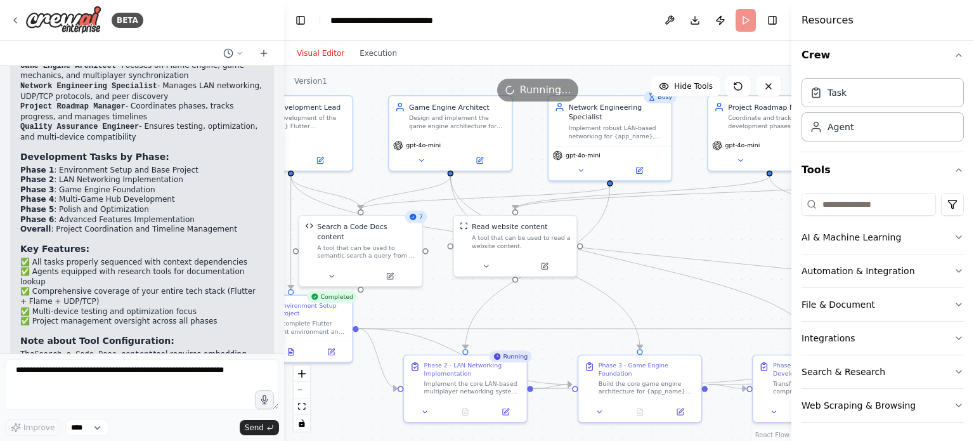
drag, startPoint x: 512, startPoint y: 282, endPoint x: 456, endPoint y: 318, distance: 67.0
click at [456, 318] on div ".deletable-edge-delete-btn { width: 20px; height: 20px; border: 0px solid #ffff…" at bounding box center [538, 253] width 508 height 375
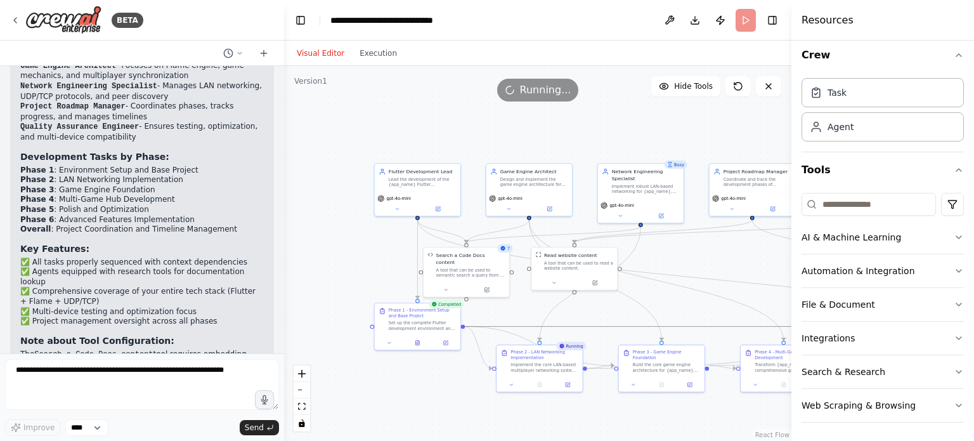
drag, startPoint x: 712, startPoint y: 323, endPoint x: 695, endPoint y: 318, distance: 17.9
click at [695, 318] on div ".deletable-edge-delete-btn { width: 20px; height: 20px; border: 0px solid #ffff…" at bounding box center [538, 253] width 508 height 375
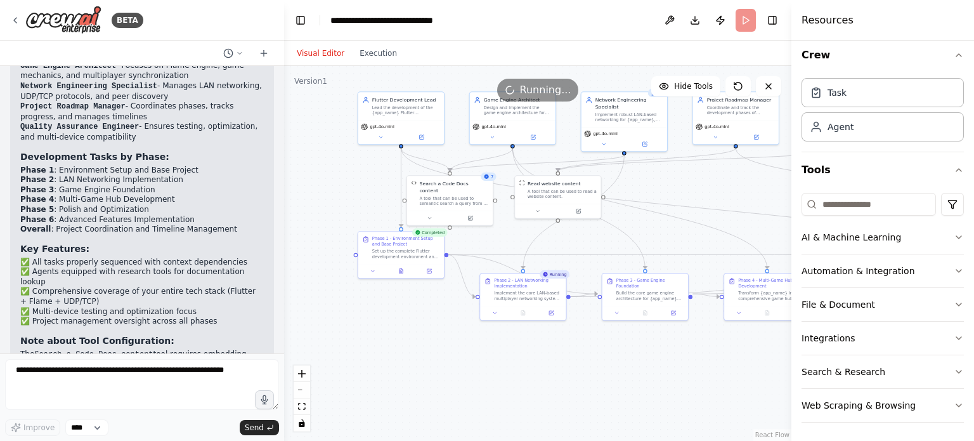
drag, startPoint x: 676, startPoint y: 308, endPoint x: 662, endPoint y: 241, distance: 67.9
click at [662, 241] on div ".deletable-edge-delete-btn { width: 20px; height: 20px; border: 0px solid #ffff…" at bounding box center [538, 253] width 508 height 375
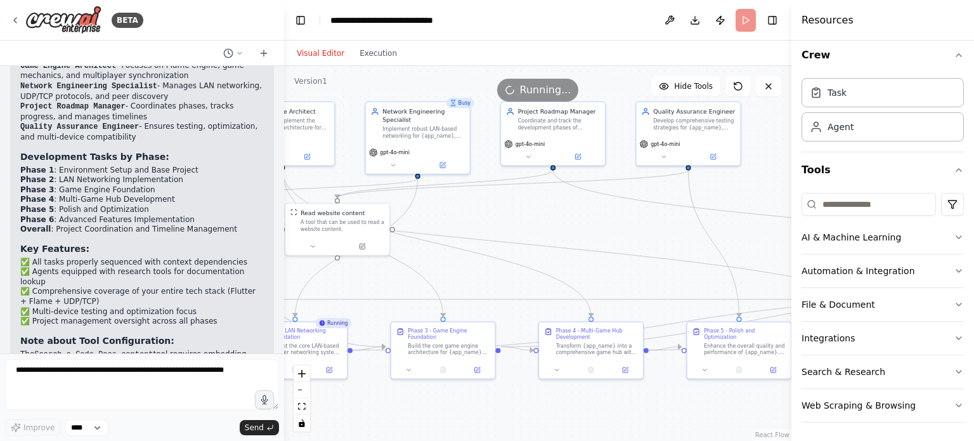
drag, startPoint x: 652, startPoint y: 244, endPoint x: 449, endPoint y: 280, distance: 205.5
click at [449, 280] on div ".deletable-edge-delete-btn { width: 20px; height: 20px; border: 0px solid #ffff…" at bounding box center [538, 253] width 508 height 375
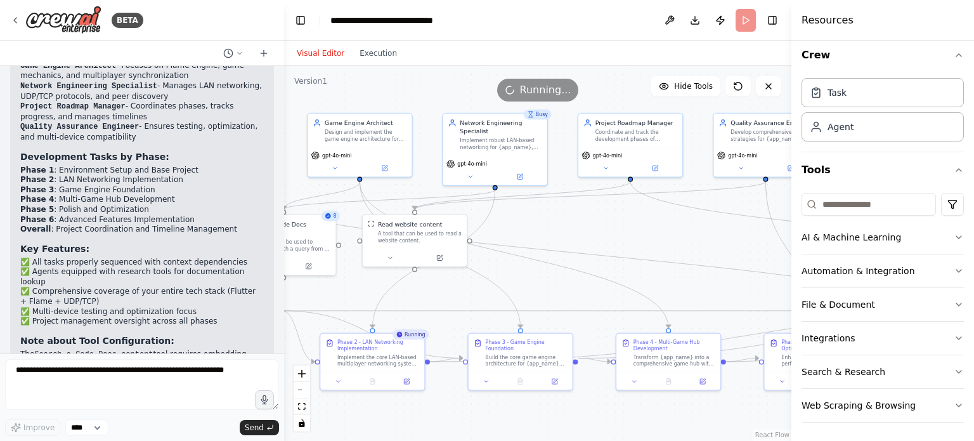
drag, startPoint x: 449, startPoint y: 280, endPoint x: 527, endPoint y: 291, distance: 78.2
click at [527, 291] on div ".deletable-edge-delete-btn { width: 20px; height: 20px; border: 0px solid #ffff…" at bounding box center [538, 253] width 508 height 375
